Goal: Information Seeking & Learning: Learn about a topic

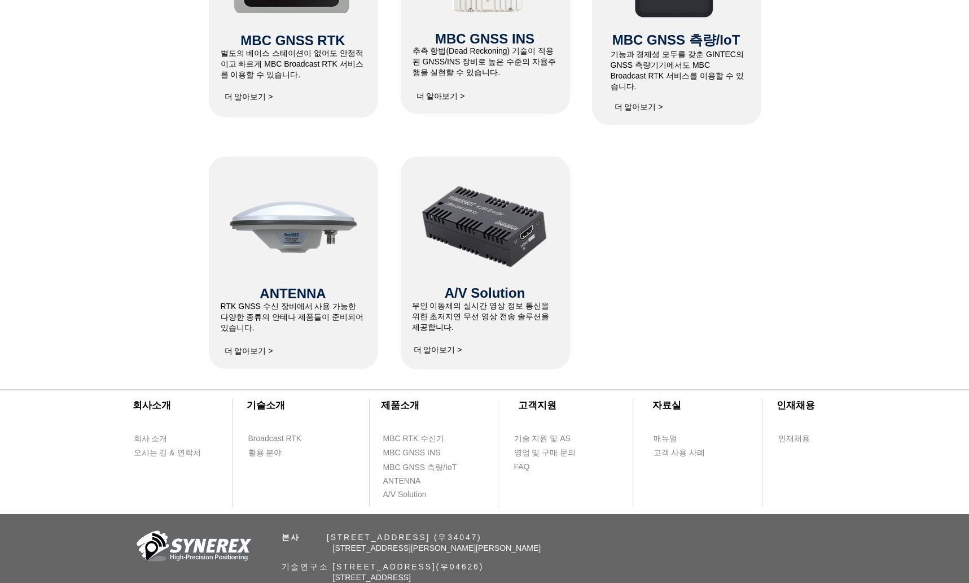
scroll to position [720, 0]
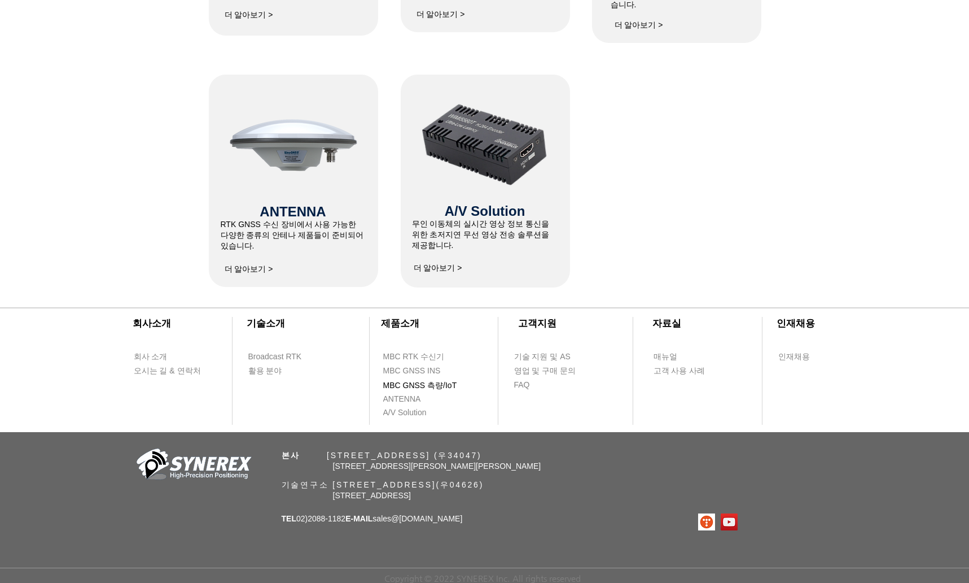
click at [427, 380] on span "MBC GNSS 측량/IoT" at bounding box center [420, 385] width 74 height 11
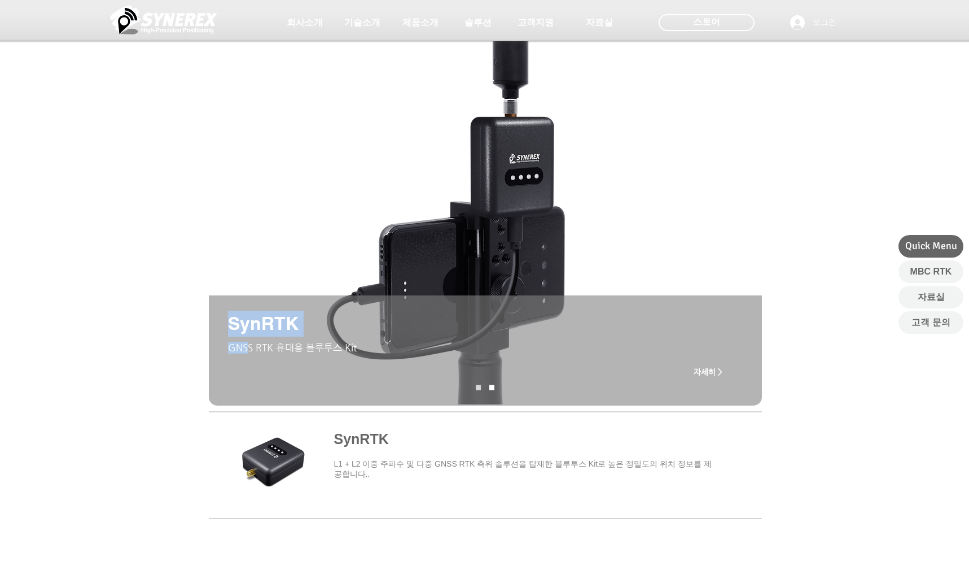
drag, startPoint x: 250, startPoint y: 347, endPoint x: 384, endPoint y: 401, distance: 144.9
click at [384, 401] on div "SynRTK GNSS RTK 휴대용 블루투스 Kit 자세히 >" at bounding box center [485, 350] width 553 height 110
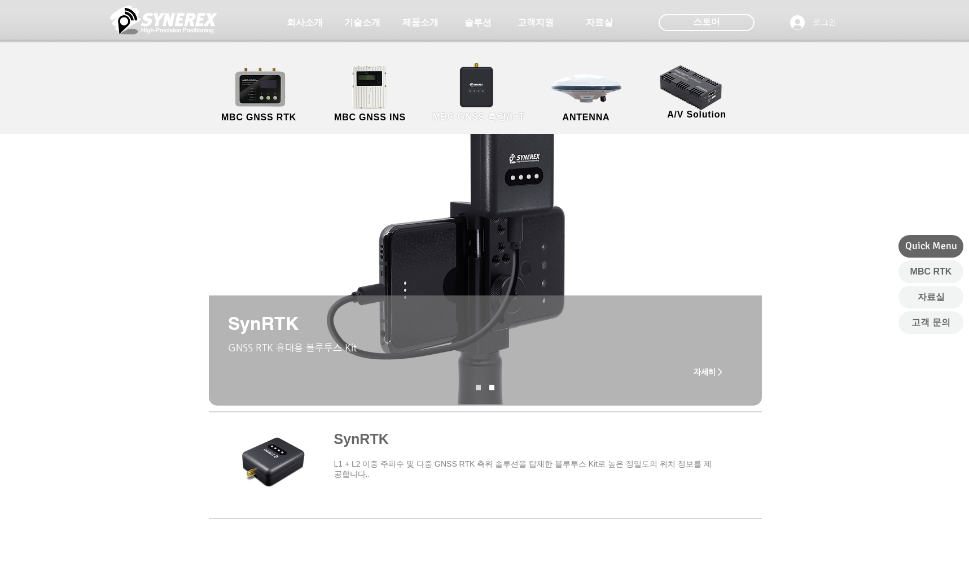
click at [501, 117] on span "MBC GNSS 측량/IoT" at bounding box center [479, 117] width 92 height 12
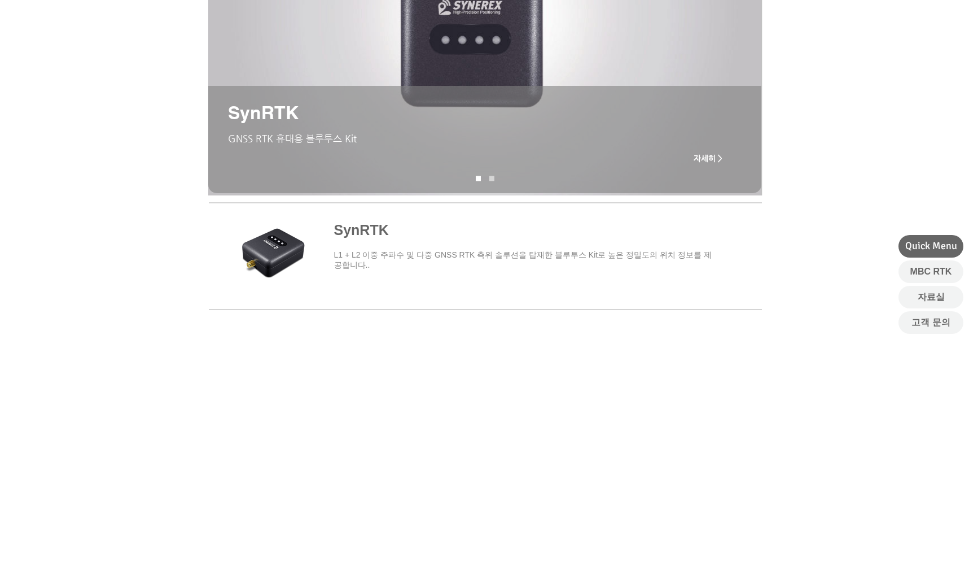
scroll to position [113, 0]
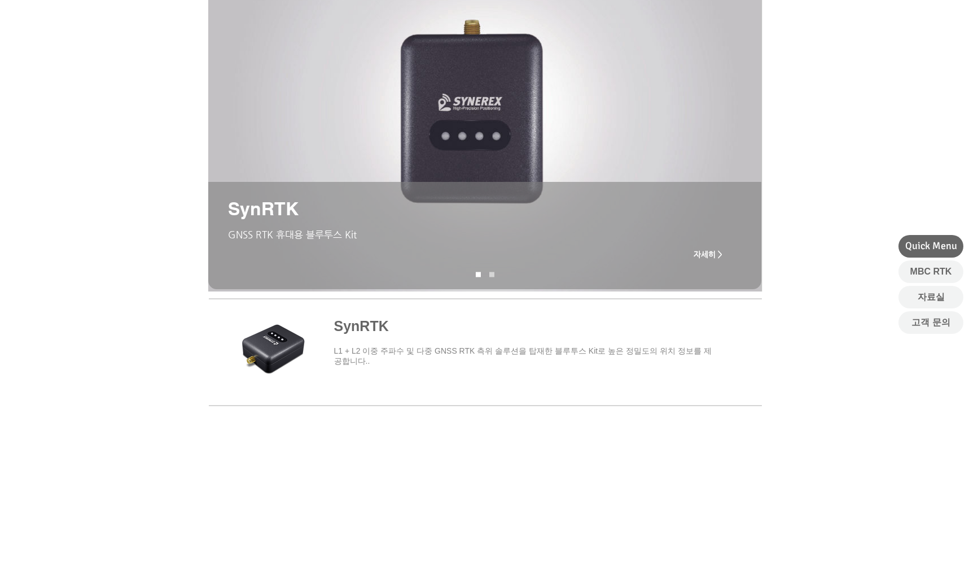
click at [714, 257] on span "자세히 >" at bounding box center [708, 254] width 29 height 9
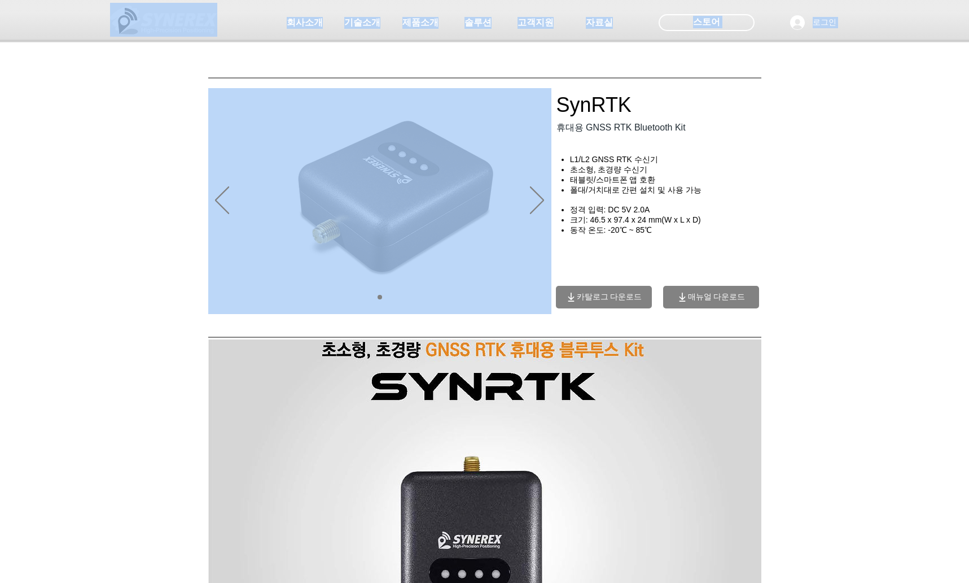
drag, startPoint x: 576, startPoint y: 158, endPoint x: 651, endPoint y: 254, distance: 121.1
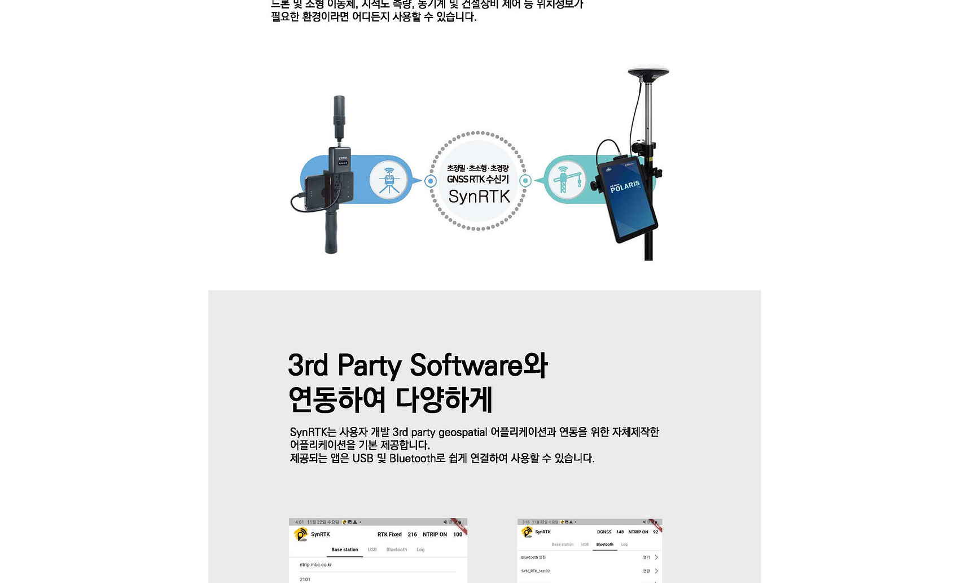
scroll to position [1412, 0]
